Goal: Task Accomplishment & Management: Use online tool/utility

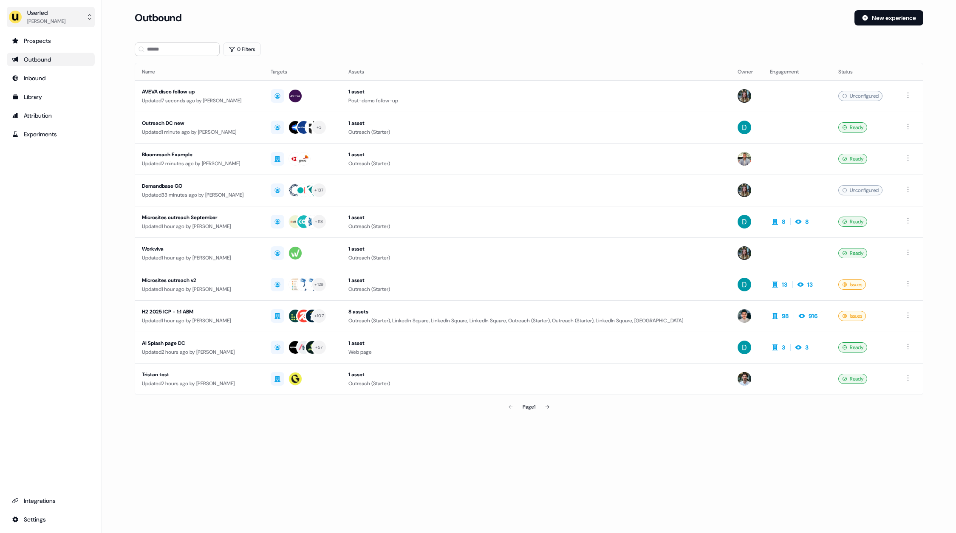
click at [73, 19] on button "Userled Oliver Grogan" at bounding box center [51, 17] width 88 height 20
click at [64, 34] on div "Impersonate (Admin)" at bounding box center [50, 39] width 81 height 15
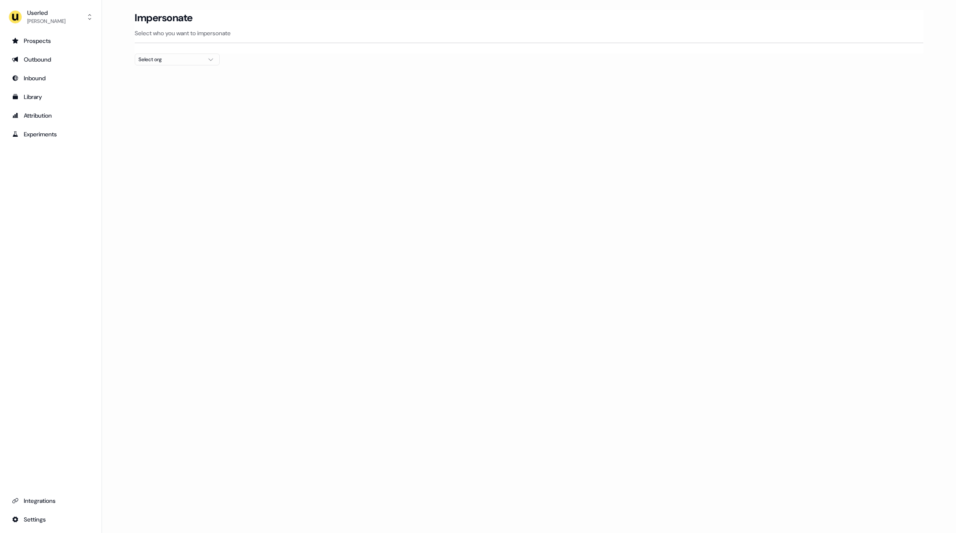
click at [150, 50] on div "Impersonate Select who you want to impersonate" at bounding box center [529, 31] width 788 height 43
click at [159, 57] on div "Select org" at bounding box center [170, 59] width 64 height 8
type input "*****"
click at [171, 89] on div "Kpler" at bounding box center [177, 90] width 84 height 14
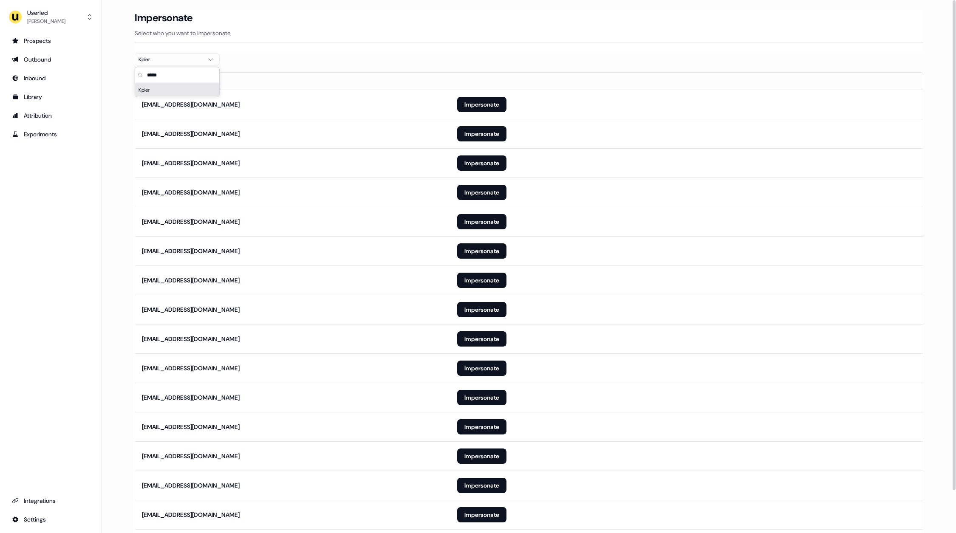
click at [398, 82] on th "Email" at bounding box center [292, 81] width 315 height 17
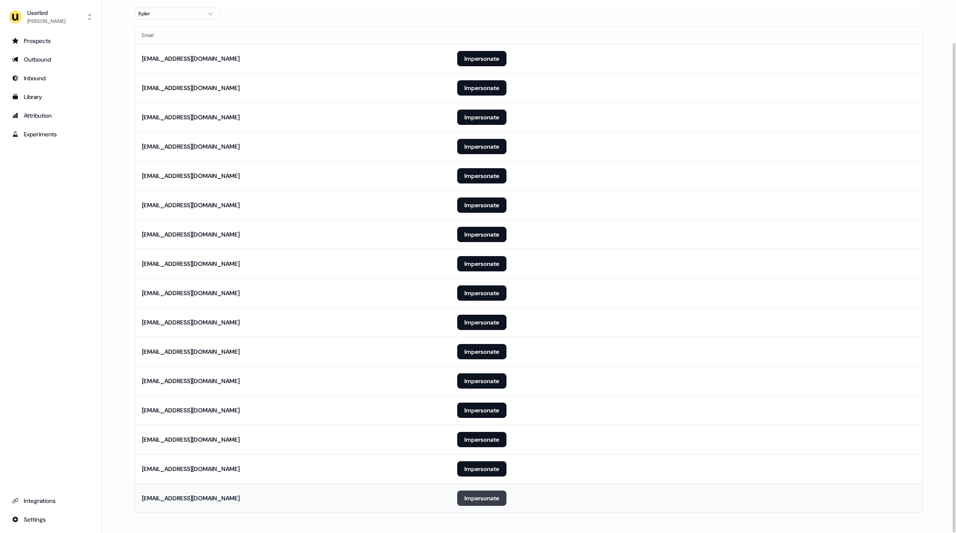
click at [480, 491] on button "Impersonate" at bounding box center [481, 498] width 49 height 15
